Goal: Information Seeking & Learning: Learn about a topic

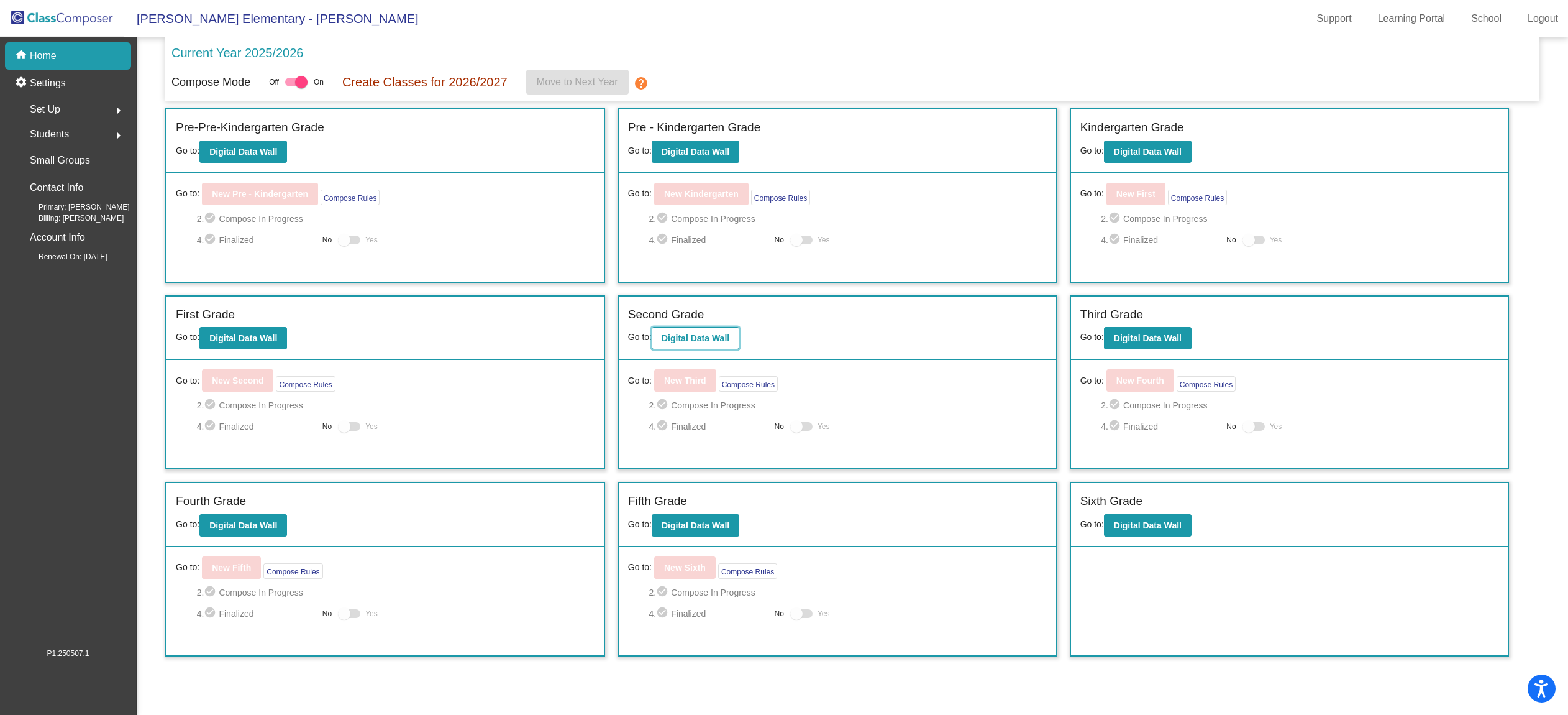
click at [711, 339] on b "Digital Data Wall" at bounding box center [695, 338] width 68 height 10
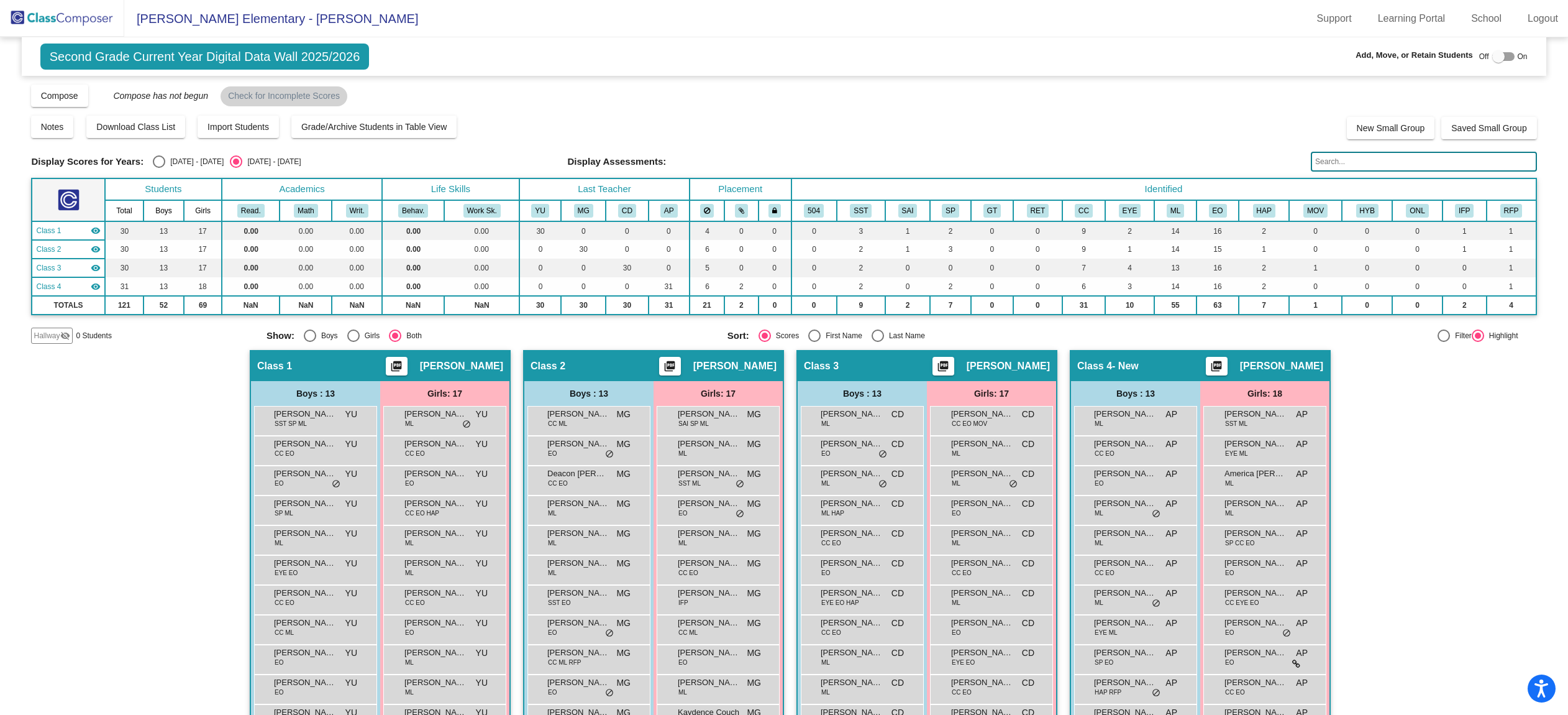
click at [1370, 168] on input "text" at bounding box center [1423, 161] width 225 height 20
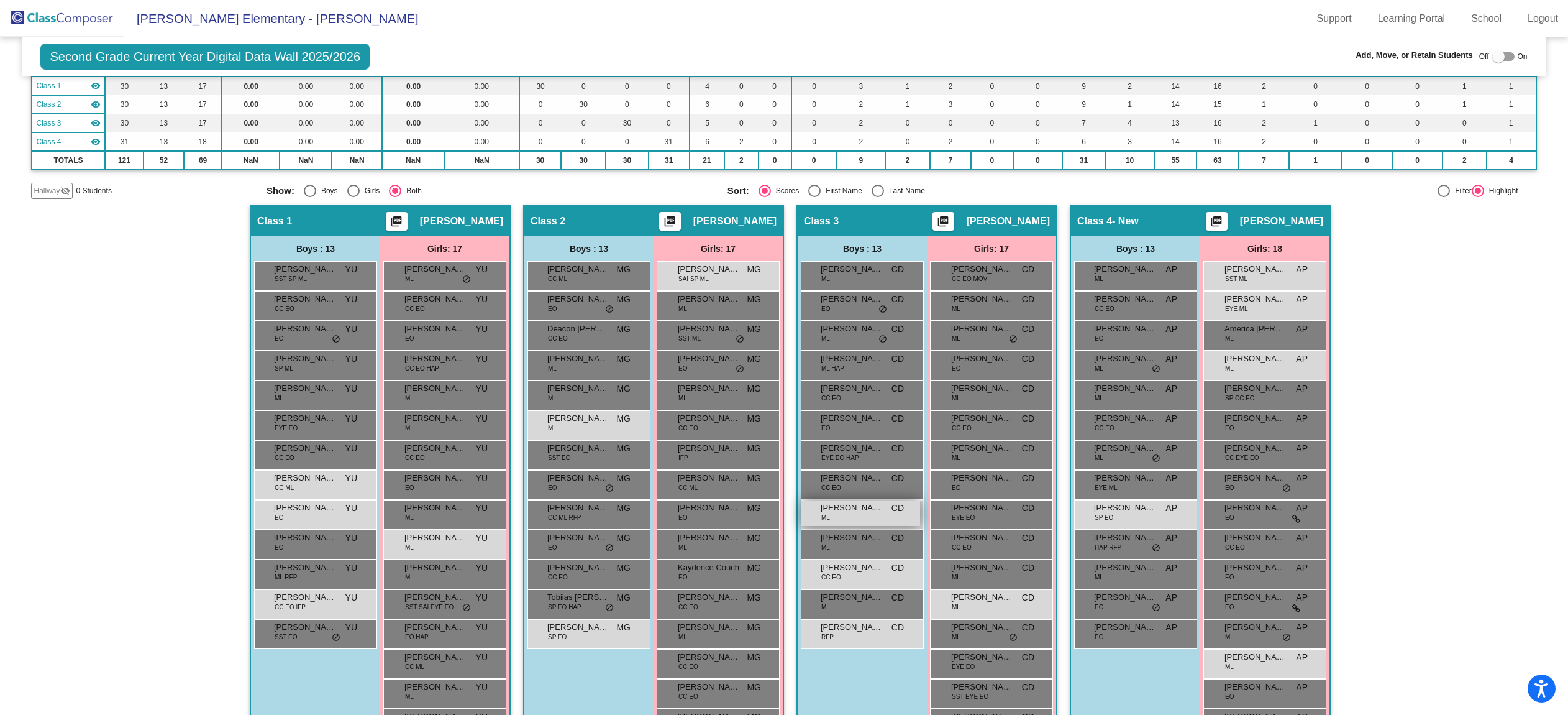
scroll to position [248, 0]
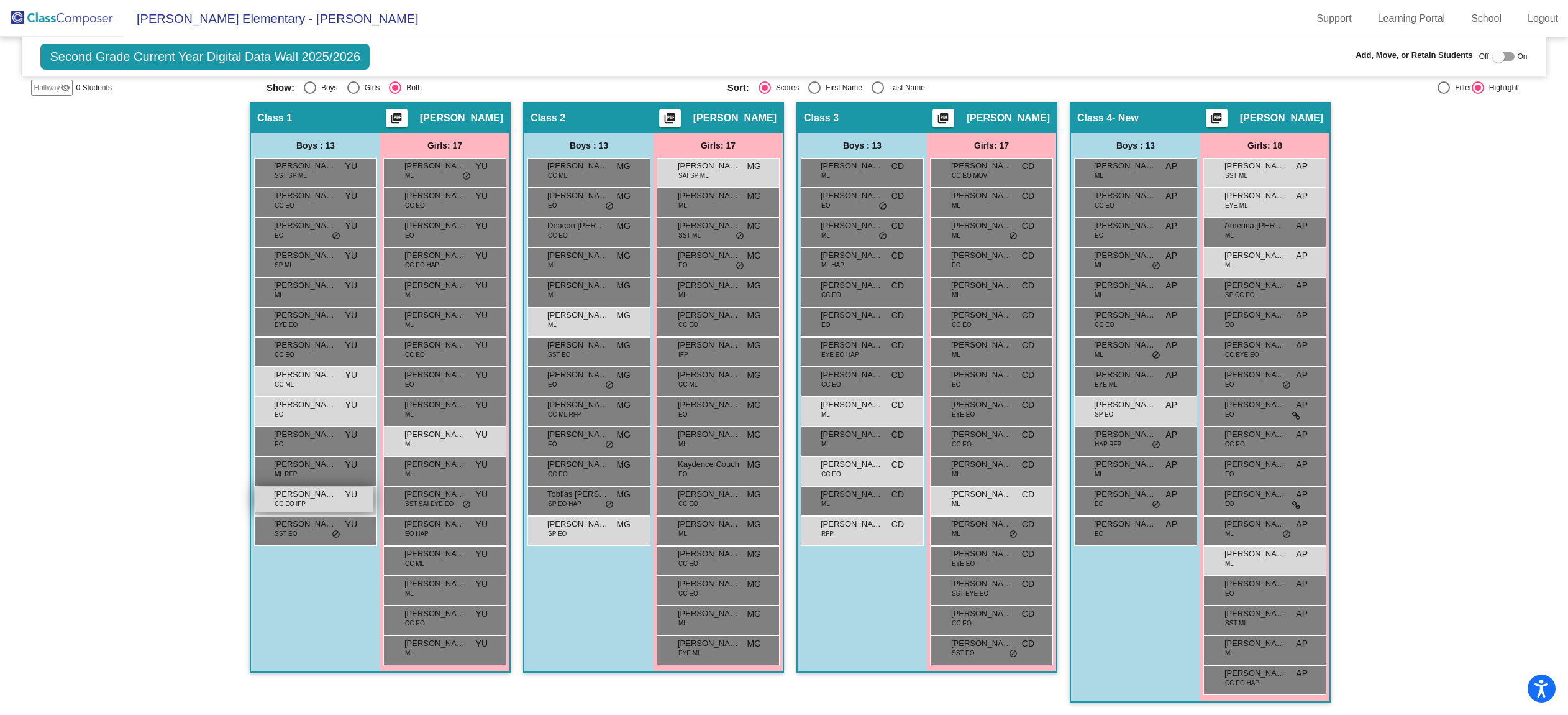
type input "os"
click at [308, 502] on div "[PERSON_NAME] De La [PERSON_NAME] CC EO IFP YU lock do_not_disturb_alt" at bounding box center [313, 499] width 118 height 26
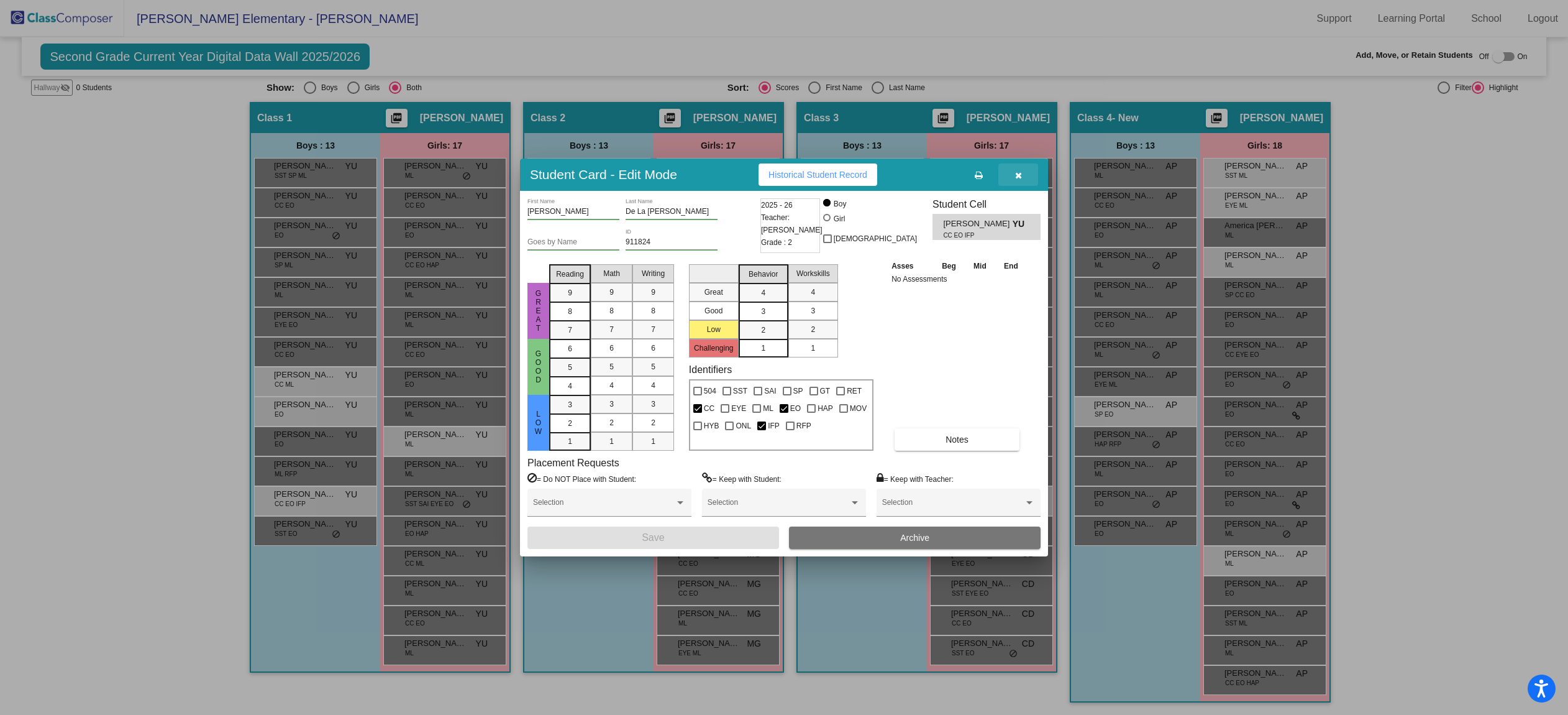
click at [1015, 177] on icon "button" at bounding box center [1018, 175] width 7 height 9
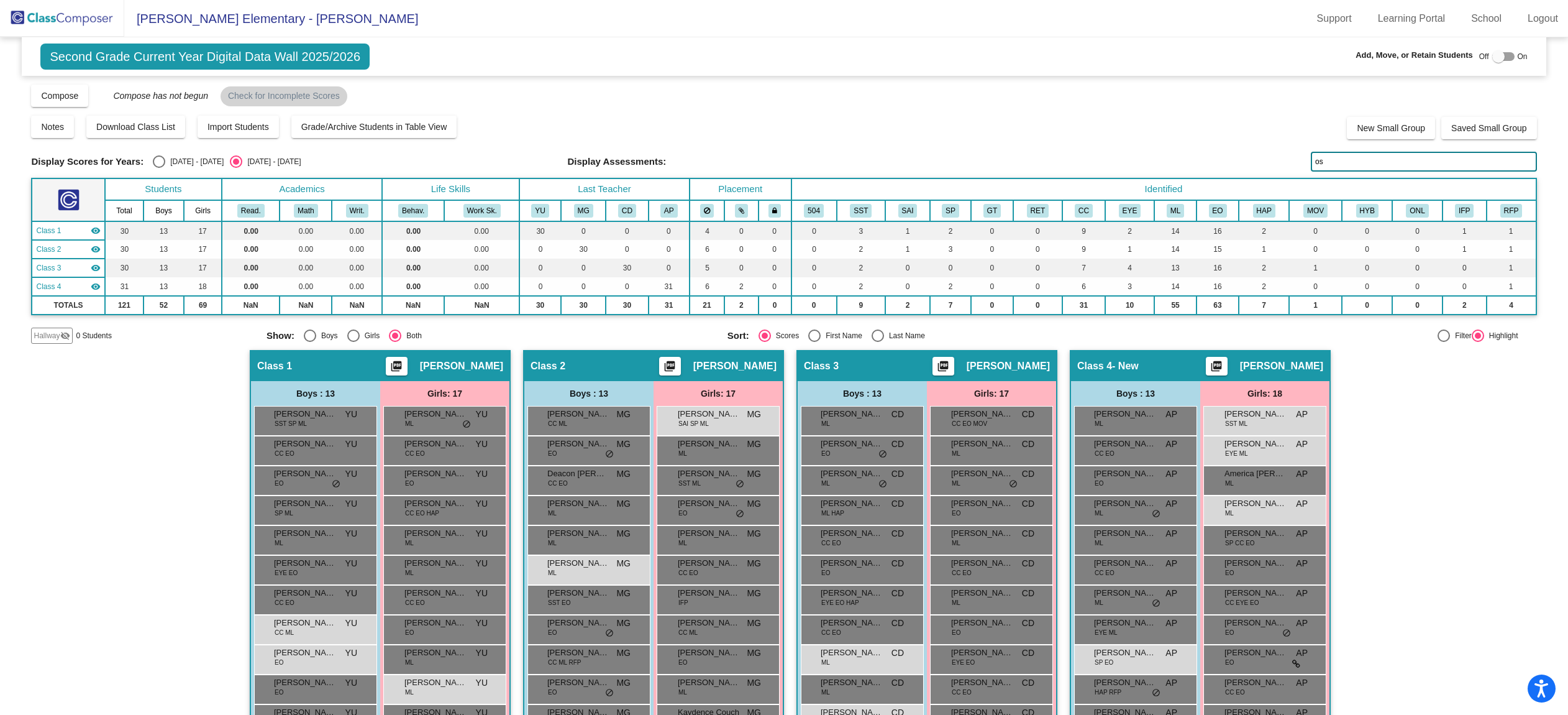
scroll to position [3, 0]
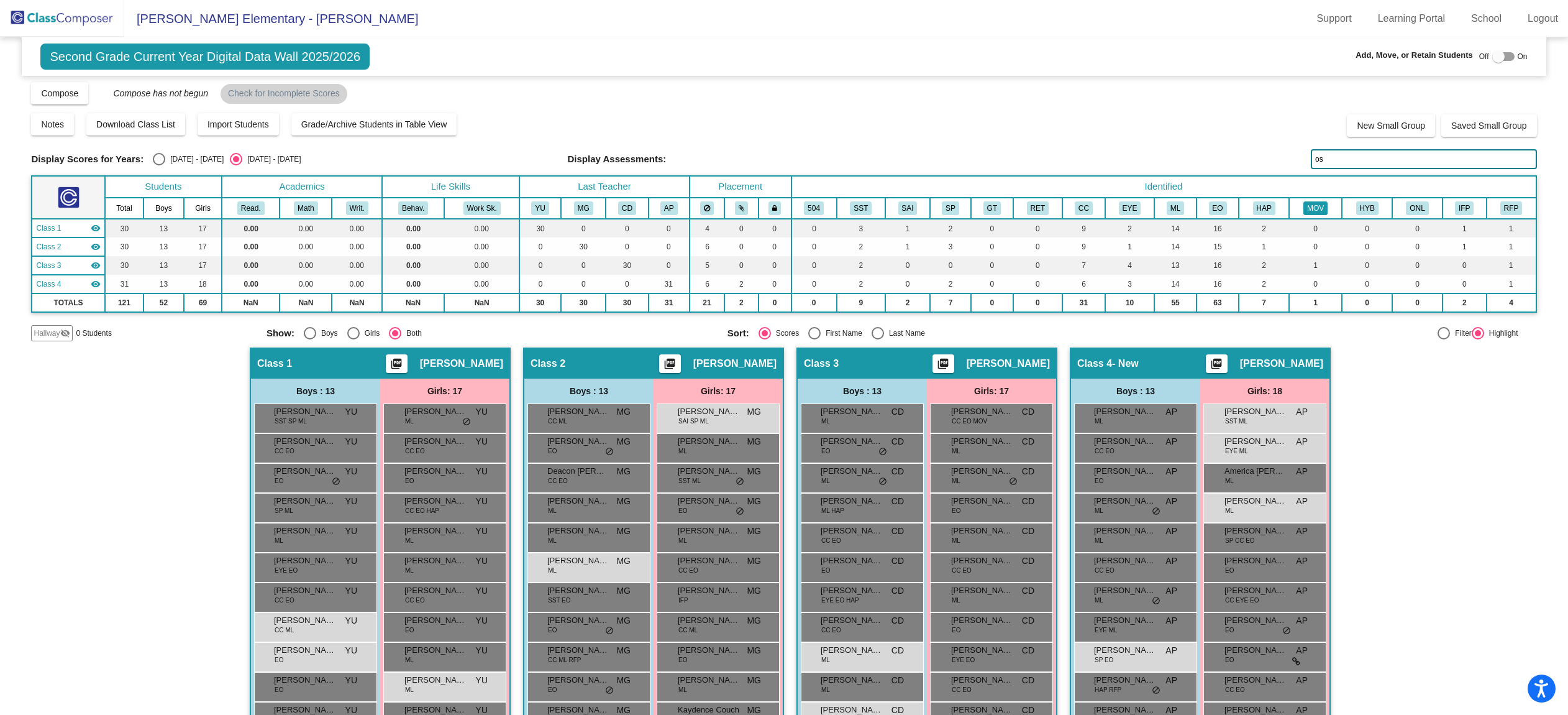
click at [1312, 205] on button "MOV" at bounding box center [1315, 208] width 24 height 13
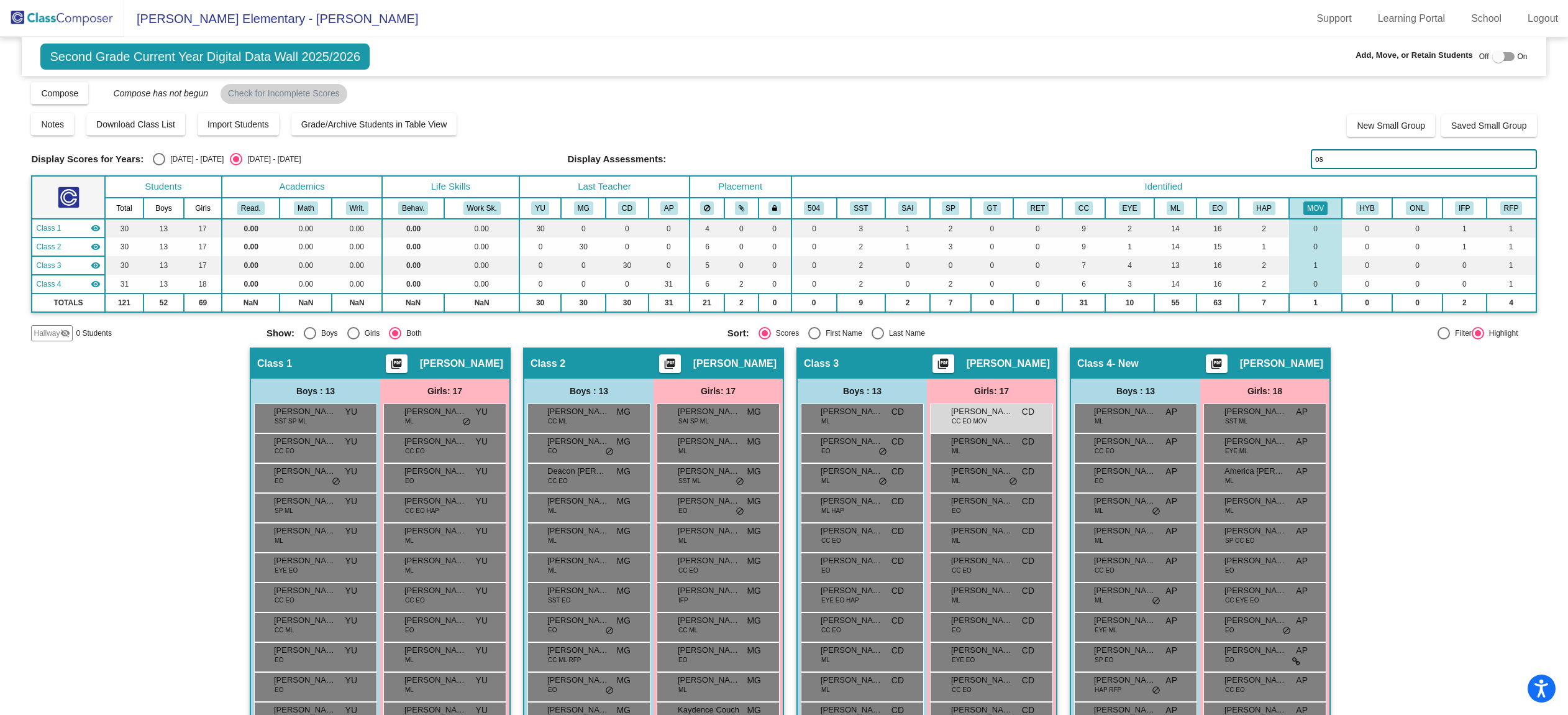
click at [60, 20] on img at bounding box center [62, 18] width 124 height 36
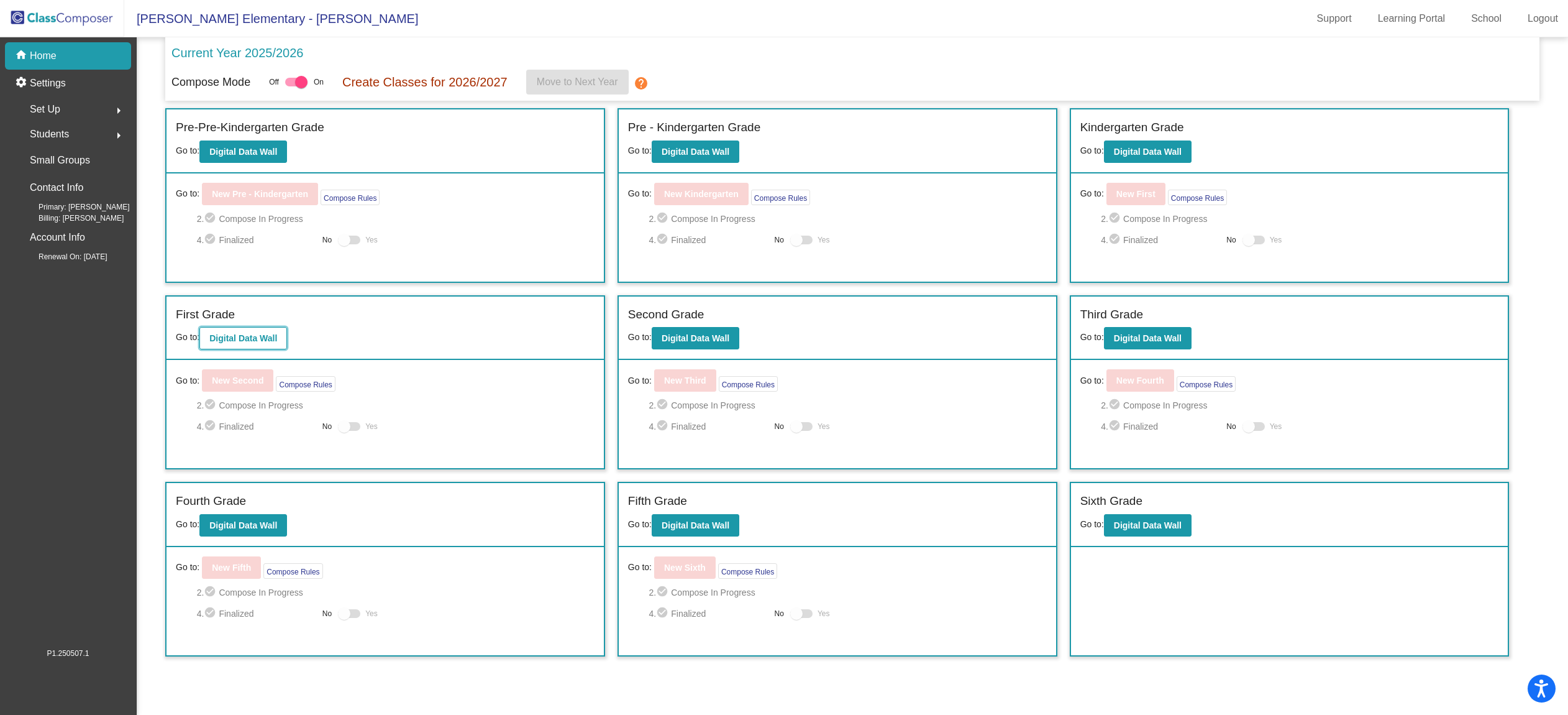
click at [262, 339] on b "Digital Data Wall" at bounding box center [243, 338] width 68 height 10
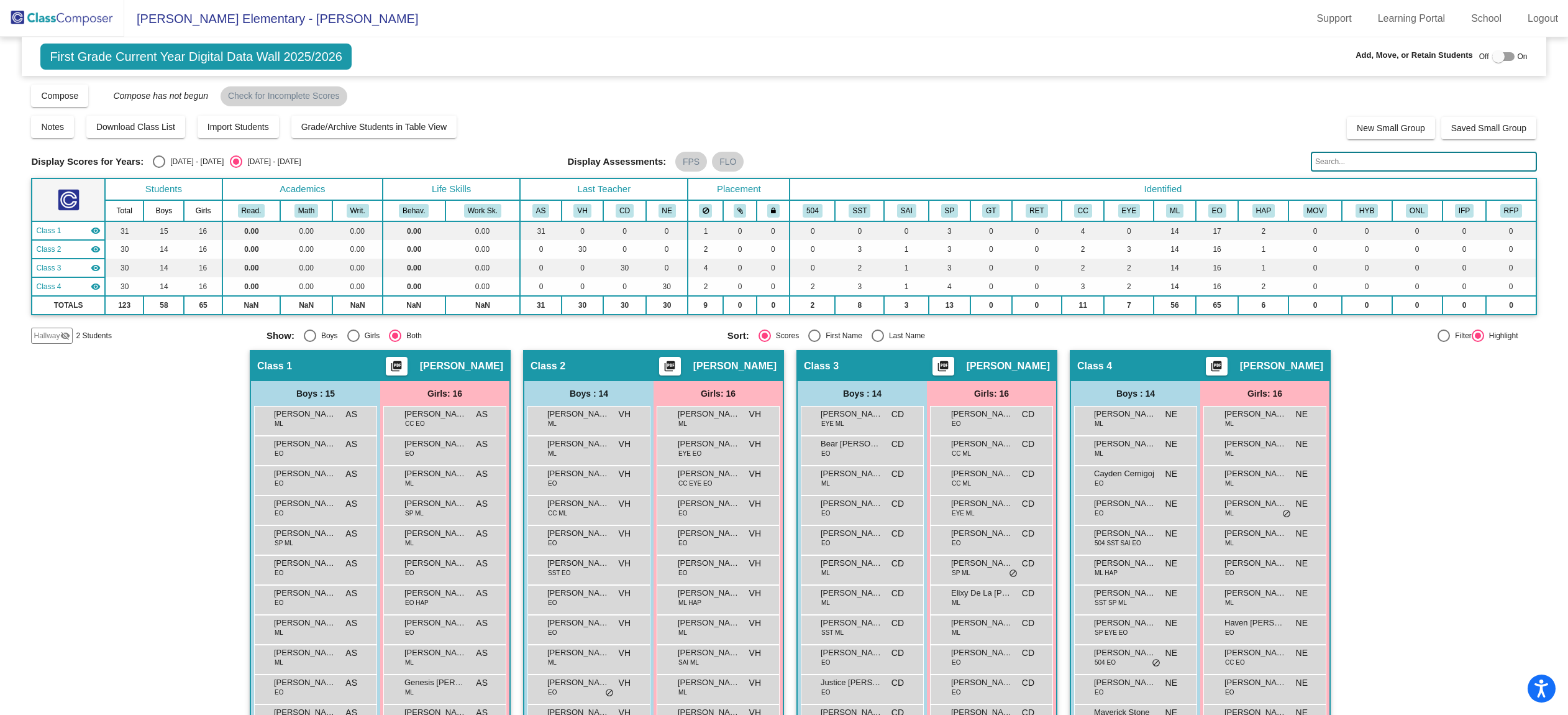
click at [99, 338] on span "2 Students" at bounding box center [93, 335] width 35 height 11
click at [42, 335] on span "Hallway" at bounding box center [46, 335] width 26 height 11
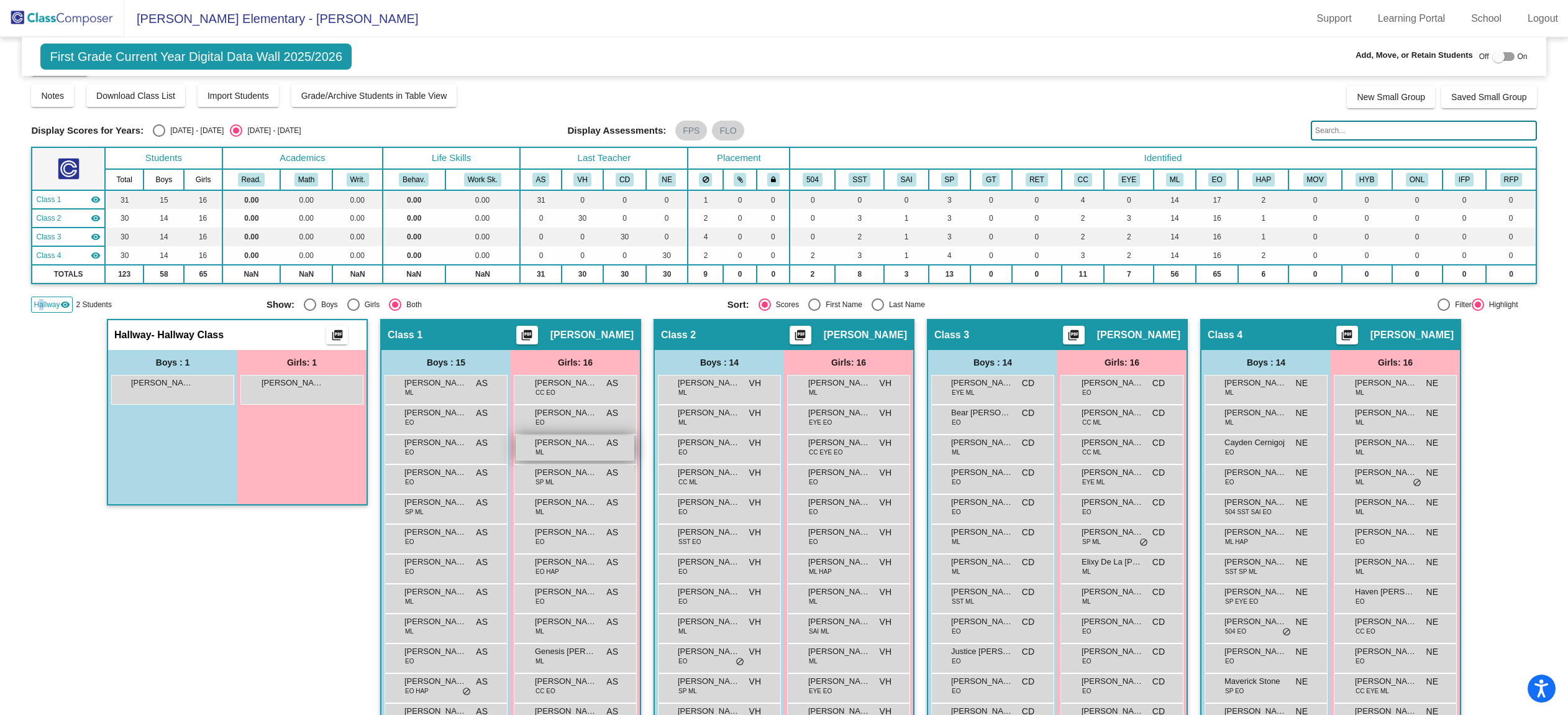
scroll to position [28, 0]
